Goal: Information Seeking & Learning: Learn about a topic

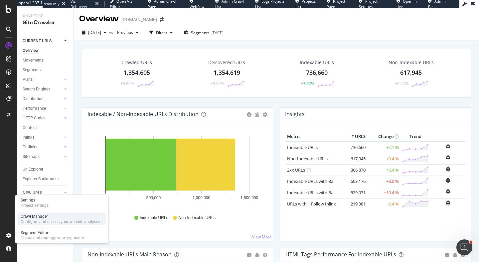
click at [40, 216] on div "Crawl Manager" at bounding box center [61, 216] width 80 height 5
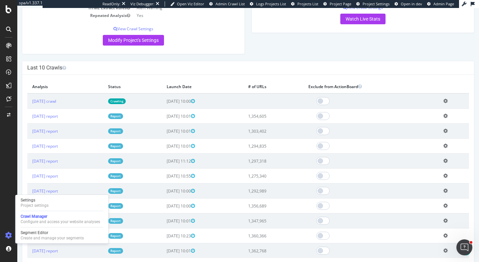
scroll to position [159, 0]
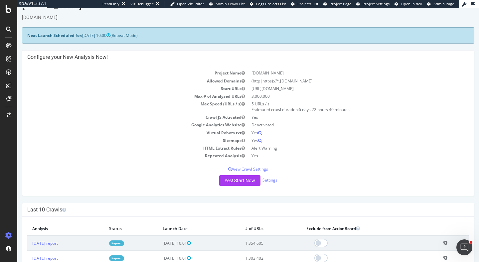
scroll to position [31, 0]
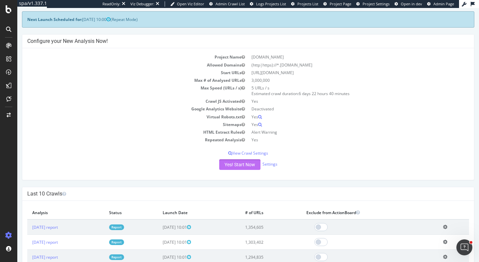
click at [224, 166] on button "Yes! Start Now" at bounding box center [239, 164] width 41 height 11
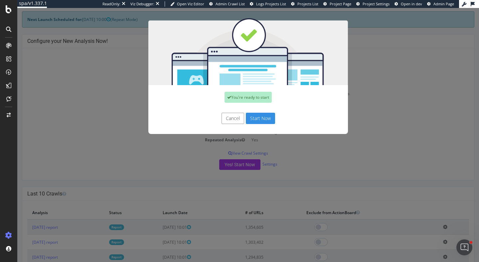
click at [271, 118] on button "Start Now" at bounding box center [260, 118] width 29 height 11
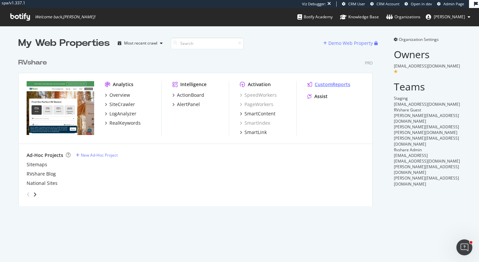
click at [329, 83] on div "CustomReports" at bounding box center [333, 84] width 36 height 7
click at [126, 104] on div "SiteCrawler" at bounding box center [123, 104] width 26 height 7
click at [195, 93] on div "ActionBoard" at bounding box center [190, 95] width 27 height 7
click at [195, 104] on div "AlertPanel" at bounding box center [188, 104] width 23 height 7
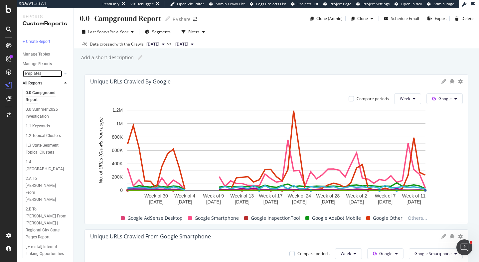
click at [37, 74] on div "Templates" at bounding box center [32, 73] width 19 height 7
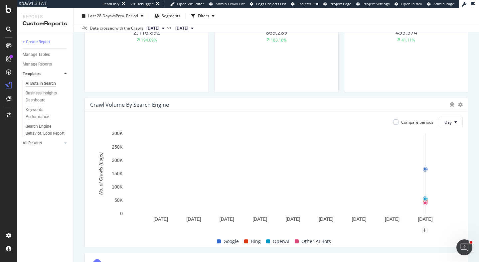
scroll to position [258, 0]
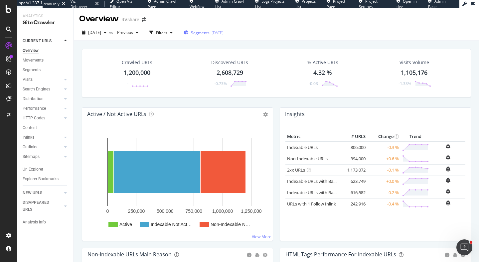
click at [210, 31] on span "Segments" at bounding box center [200, 33] width 19 height 6
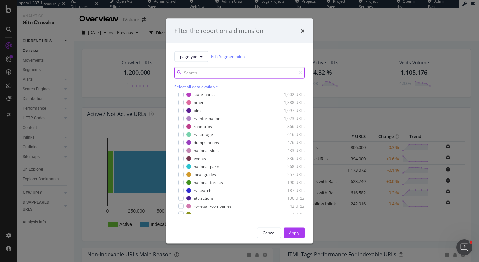
scroll to position [45, 0]
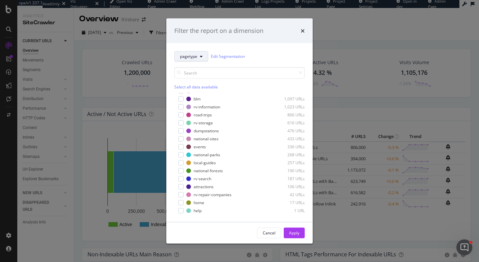
click at [198, 52] on button "pagetype" at bounding box center [191, 56] width 34 height 11
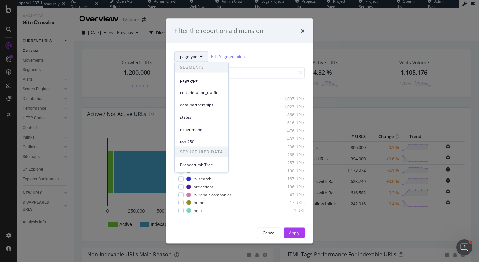
click at [198, 53] on button "pagetype" at bounding box center [191, 56] width 34 height 11
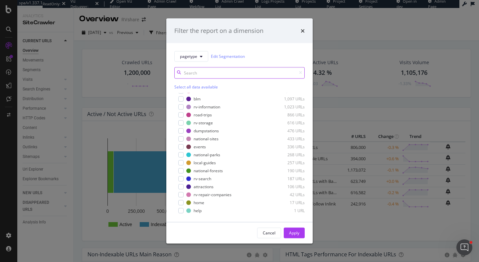
click at [203, 73] on input "modal" at bounding box center [239, 73] width 130 height 12
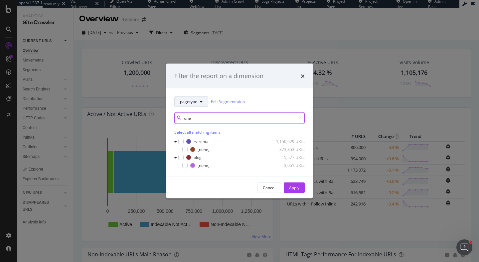
type input "one"
click at [192, 98] on button "pagetype" at bounding box center [191, 101] width 34 height 11
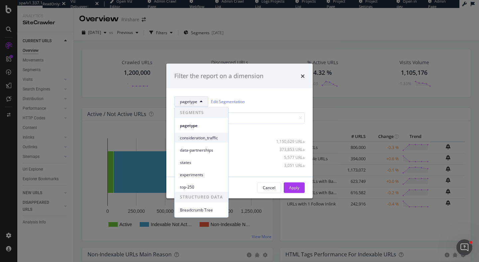
click at [196, 140] on span "consideration_traffic" at bounding box center [201, 138] width 43 height 6
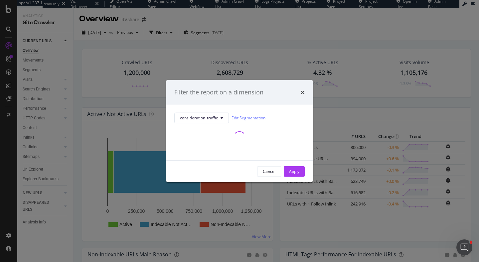
click at [203, 110] on div "consideration_traffic Edit Segmentation" at bounding box center [239, 133] width 146 height 56
click at [209, 117] on span "consideration_traffic" at bounding box center [199, 118] width 38 height 6
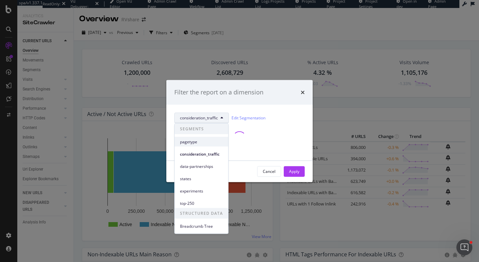
click at [203, 137] on div "pagetype" at bounding box center [202, 142] width 54 height 10
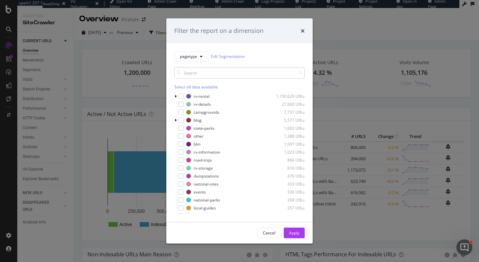
click at [204, 70] on input "modal" at bounding box center [239, 73] width 130 height 12
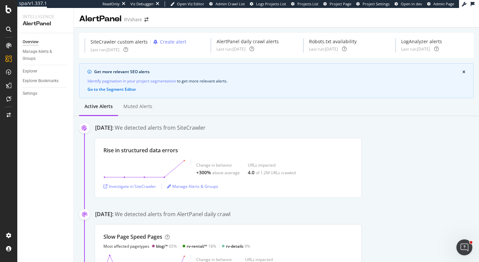
scroll to position [32, 0]
